Goal: Task Accomplishment & Management: Manage account settings

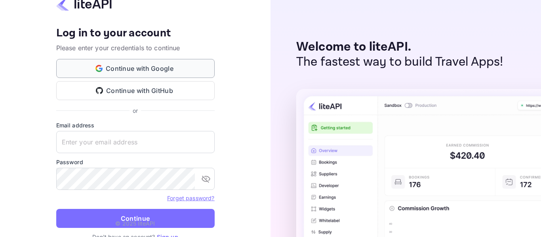
click at [127, 75] on button "Continue with Google" at bounding box center [135, 68] width 158 height 19
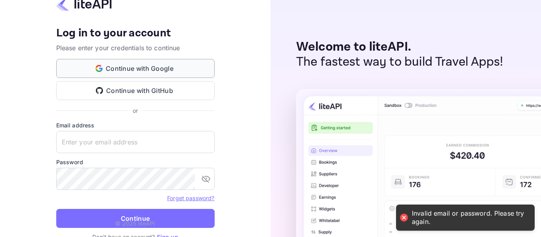
click at [126, 63] on button "Continue with Google" at bounding box center [135, 68] width 158 height 19
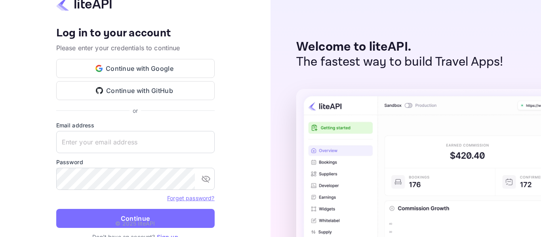
click at [80, 6] on img at bounding box center [83, 3] width 55 height 15
click at [66, 6] on img at bounding box center [83, 3] width 55 height 15
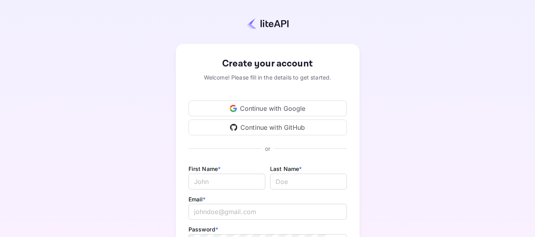
click at [232, 113] on div "Continue with Google" at bounding box center [267, 109] width 158 height 16
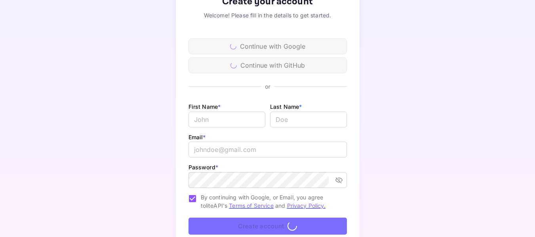
scroll to position [94, 0]
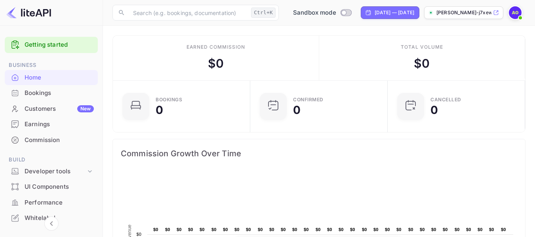
click at [513, 13] on img at bounding box center [514, 12] width 13 height 13
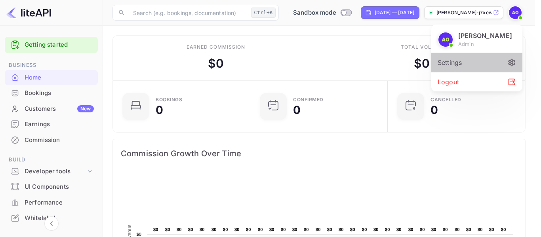
click at [449, 62] on div "Settings" at bounding box center [476, 62] width 91 height 19
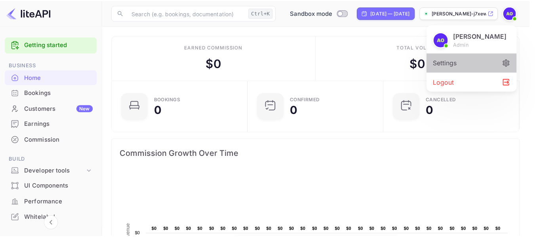
scroll to position [6, 6]
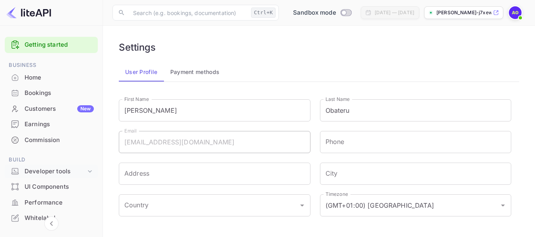
click at [60, 169] on div "Developer tools" at bounding box center [55, 171] width 61 height 9
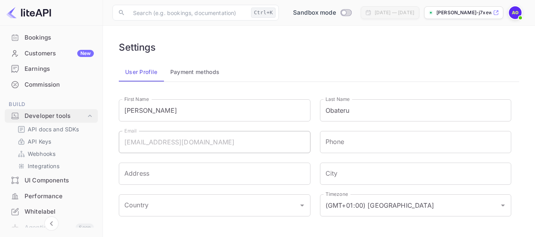
scroll to position [63, 0]
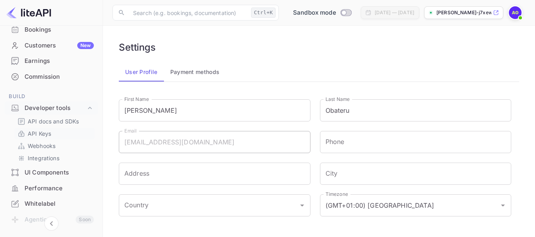
click at [36, 133] on p "API Keys" at bounding box center [39, 133] width 23 height 8
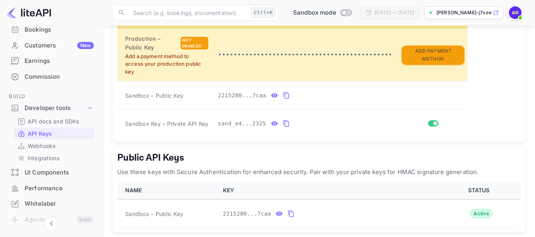
scroll to position [240, 0]
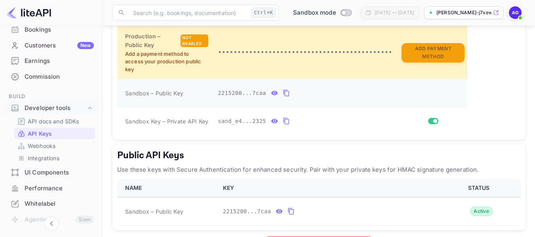
click at [271, 95] on icon "private api keys table" at bounding box center [274, 92] width 7 height 9
click at [271, 121] on icon "private api keys table" at bounding box center [274, 121] width 7 height 4
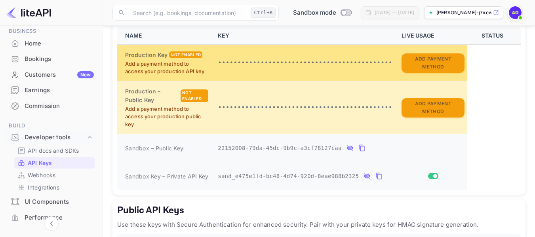
scroll to position [183, 0]
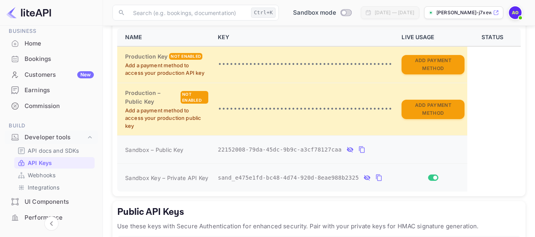
click at [346, 152] on icon "private api keys table" at bounding box center [349, 150] width 6 height 6
click at [364, 178] on icon "private api keys table" at bounding box center [367, 178] width 6 height 6
click at [273, 176] on icon "private api keys table" at bounding box center [274, 177] width 7 height 9
click at [376, 179] on icon "private api keys table" at bounding box center [379, 178] width 6 height 7
